Goal: Transaction & Acquisition: Subscribe to service/newsletter

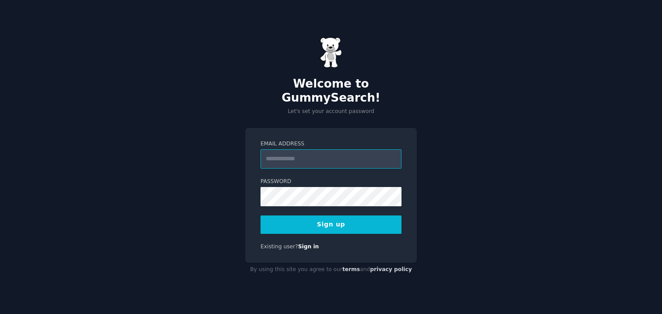
click at [294, 153] on input "Email Address" at bounding box center [330, 158] width 141 height 19
type input "**********"
click at [0, 313] on nordpass-autofill-portal at bounding box center [0, 314] width 0 height 0
click at [312, 221] on button "Sign up" at bounding box center [330, 224] width 141 height 18
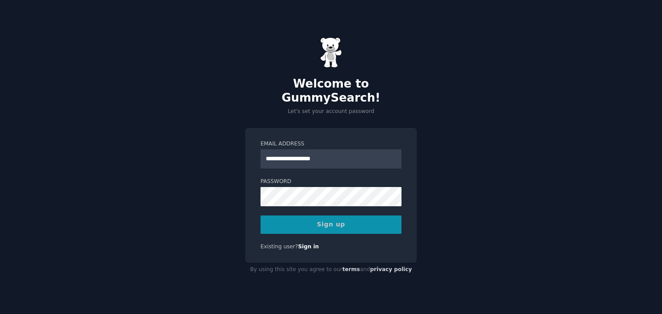
click at [0, 313] on nordpass-portal at bounding box center [0, 314] width 0 height 0
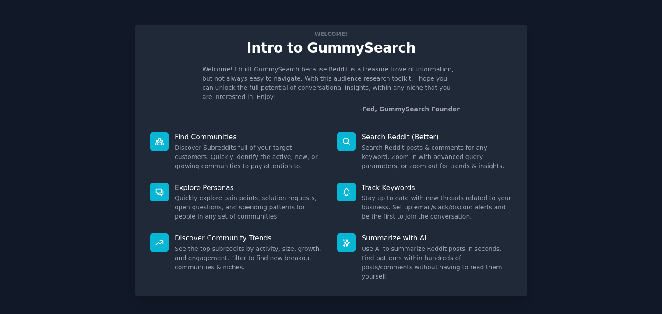
scroll to position [28, 0]
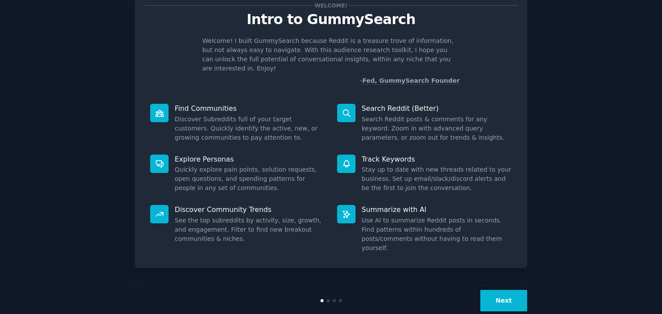
click at [503, 290] on button "Next" at bounding box center [503, 300] width 47 height 21
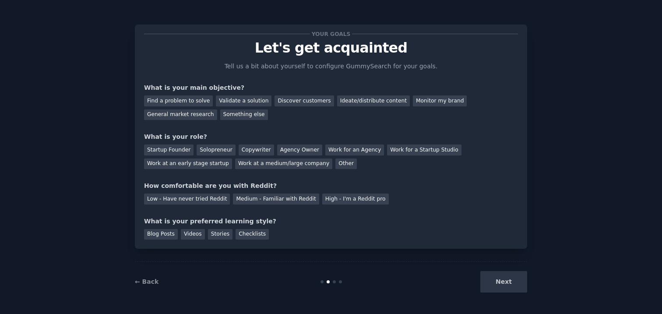
click at [499, 282] on div "Next" at bounding box center [461, 281] width 131 height 21
click at [197, 101] on div "Find a problem to solve" at bounding box center [178, 100] width 69 height 11
click at [337, 98] on div "Ideate/distribute content" at bounding box center [373, 100] width 73 height 11
click at [178, 100] on div "Find a problem to solve" at bounding box center [178, 100] width 69 height 11
click at [213, 152] on div "Solopreneur" at bounding box center [216, 149] width 39 height 11
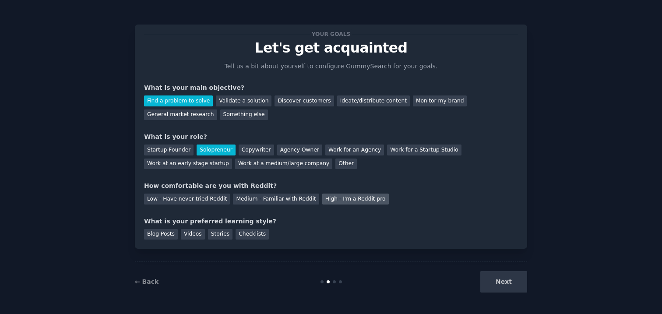
click at [327, 200] on div "High - I'm a Reddit pro" at bounding box center [355, 198] width 67 height 11
click at [285, 198] on div "Medium - Familiar with Reddit" at bounding box center [276, 198] width 86 height 11
click at [167, 233] on div "Blog Posts" at bounding box center [161, 234] width 34 height 11
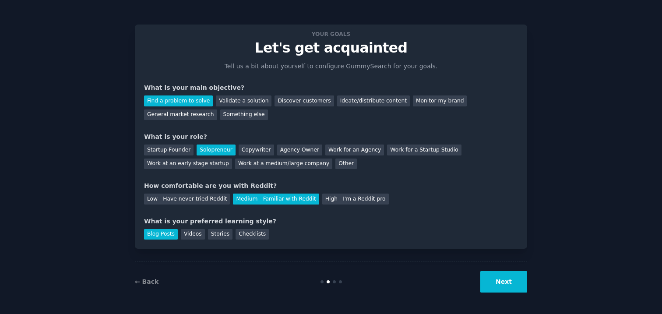
click at [499, 286] on button "Next" at bounding box center [503, 281] width 47 height 21
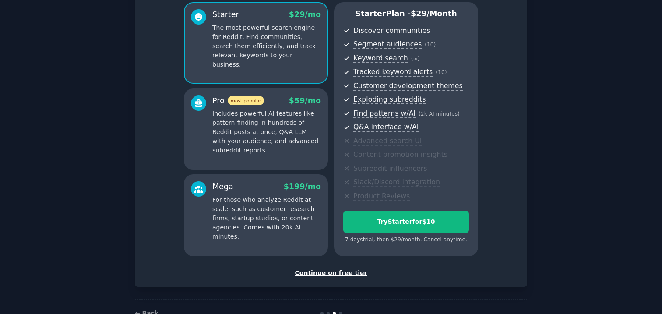
scroll to position [75, 0]
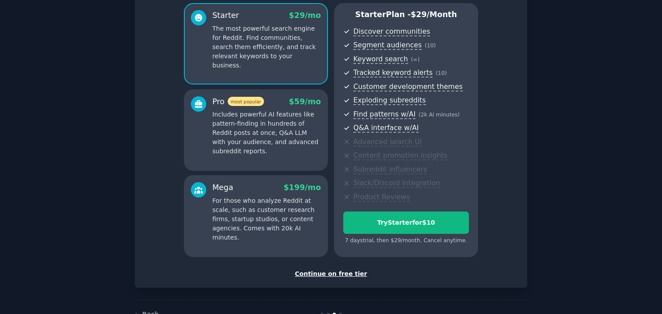
click at [334, 271] on div "Continue on free tier" at bounding box center [331, 273] width 374 height 9
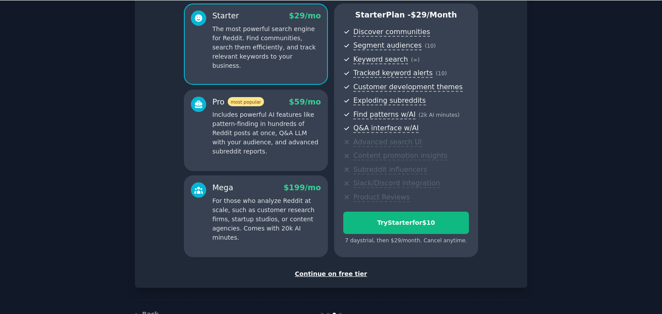
scroll to position [27, 0]
